Goal: Information Seeking & Learning: Understand process/instructions

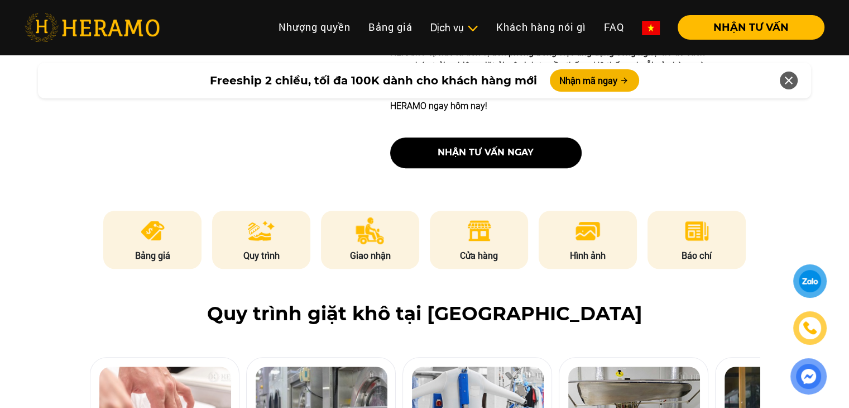
scroll to position [447, 0]
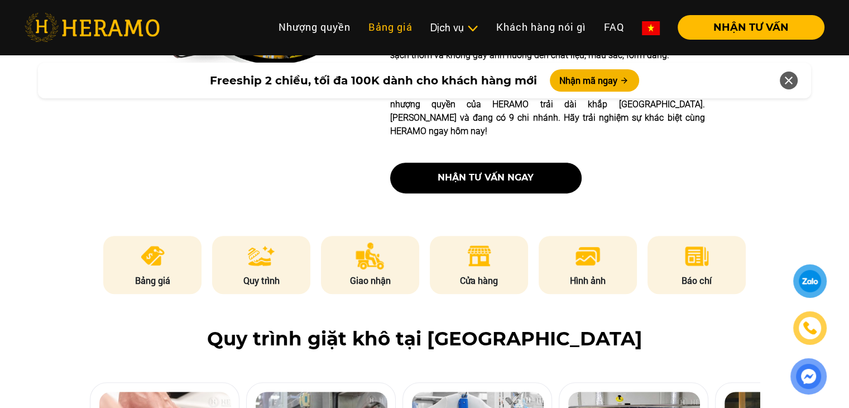
click at [407, 23] on link "Bảng giá" at bounding box center [391, 27] width 62 height 24
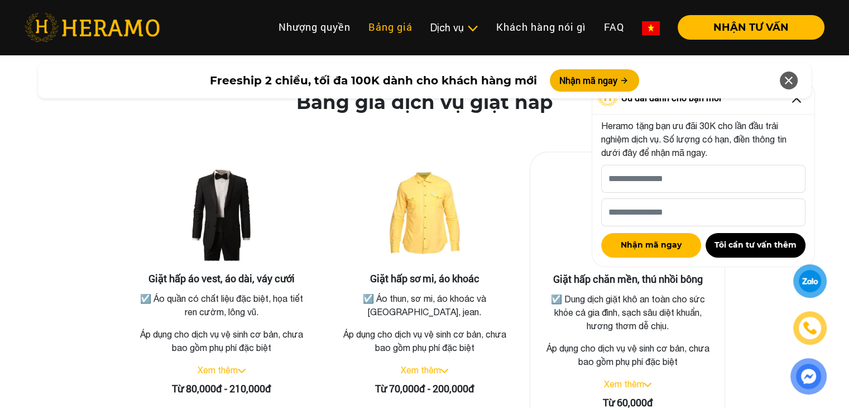
scroll to position [2003, 0]
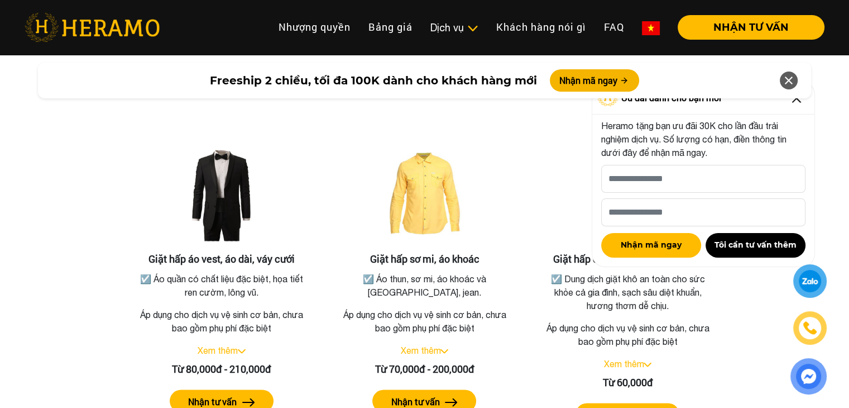
click at [792, 75] on icon at bounding box center [788, 80] width 13 height 20
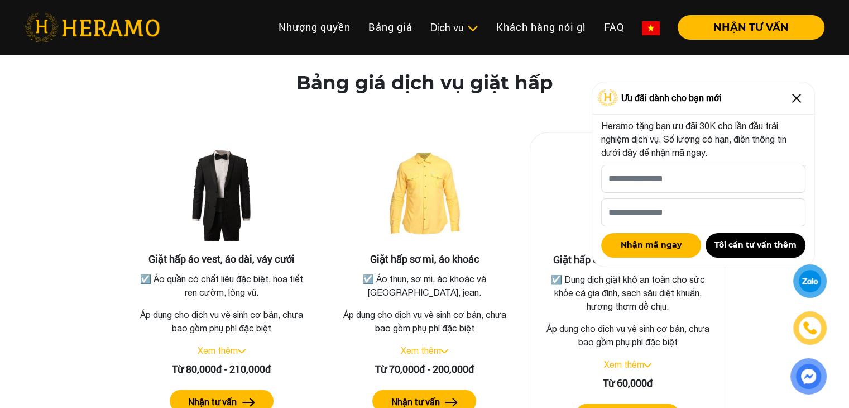
click at [643, 407] on label "Nhận tư vấn" at bounding box center [618, 414] width 49 height 13
click at [797, 101] on img at bounding box center [797, 98] width 18 height 18
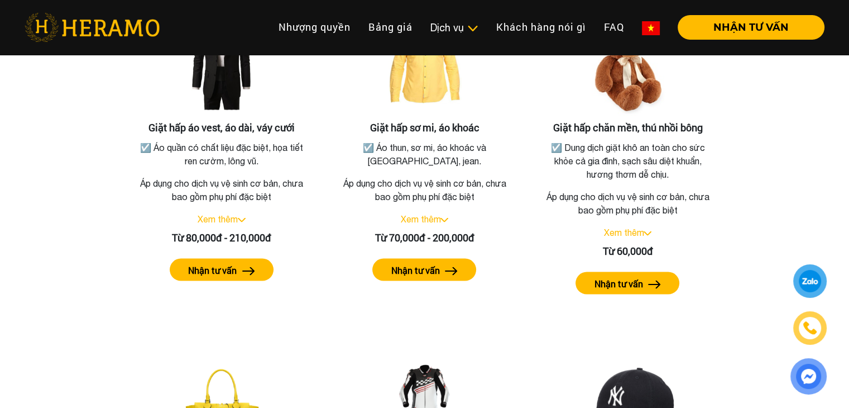
scroll to position [2115, 0]
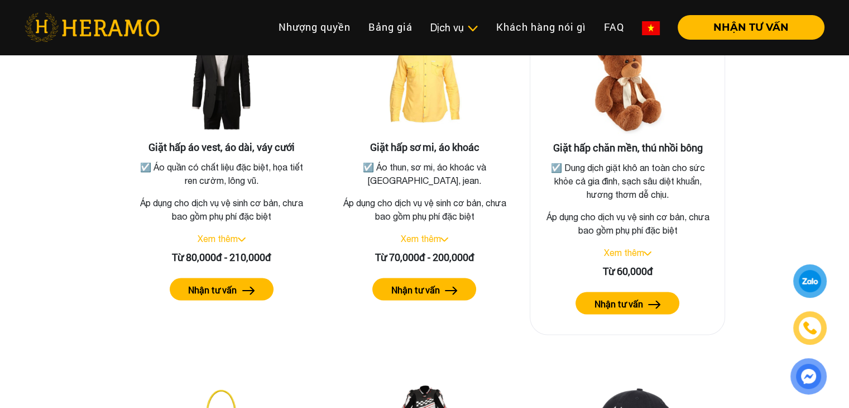
click at [671, 209] on p "Áp dụng cho dịch vụ vệ sinh cơ bản, chưa bao gồm phụ phí đặc biệt" at bounding box center [627, 222] width 176 height 27
click at [641, 247] on link "Xem thêm" at bounding box center [624, 252] width 40 height 10
click at [643, 251] on img at bounding box center [644, 253] width 8 height 4
click at [646, 251] on img at bounding box center [648, 253] width 8 height 4
click at [646, 251] on img at bounding box center [644, 253] width 8 height 4
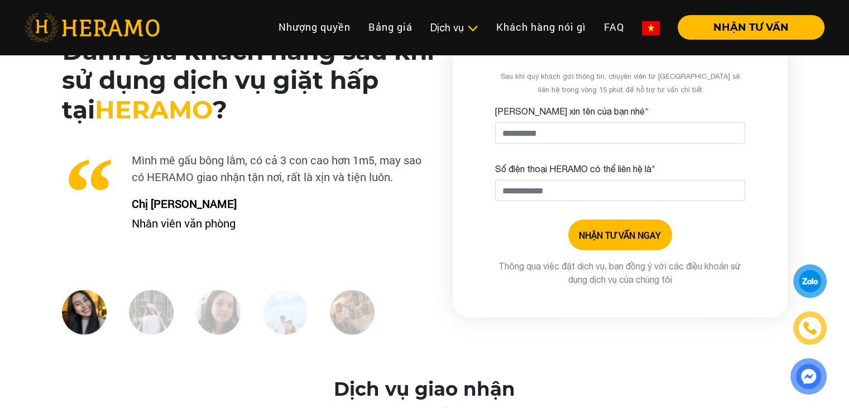
scroll to position [2729, 0]
